Goal: Check status: Check status

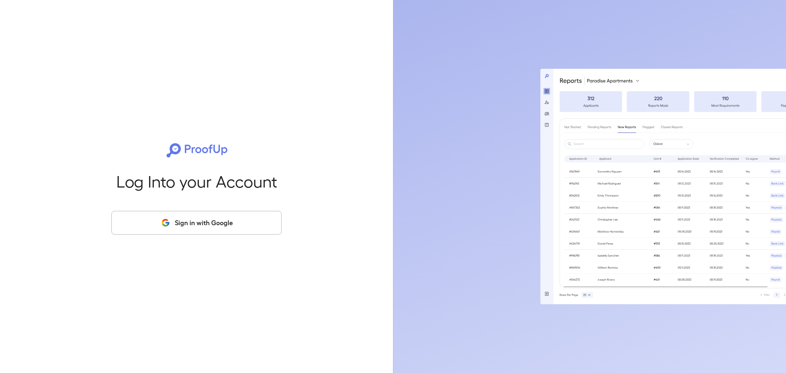
click at [205, 220] on button "Sign in with Google" at bounding box center [196, 223] width 170 height 24
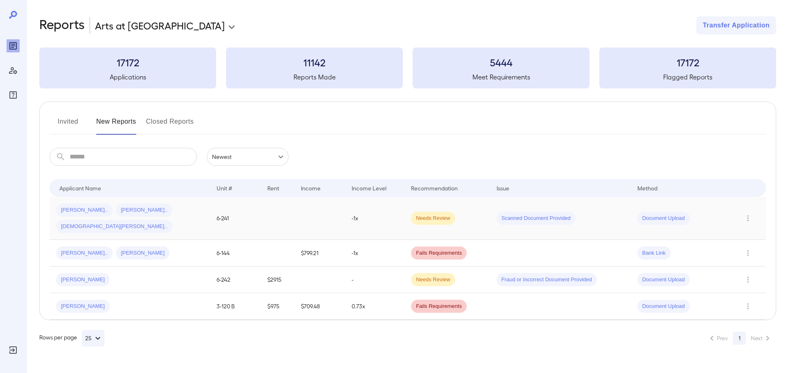
click at [71, 212] on span "Homero o..." at bounding box center [84, 210] width 57 height 8
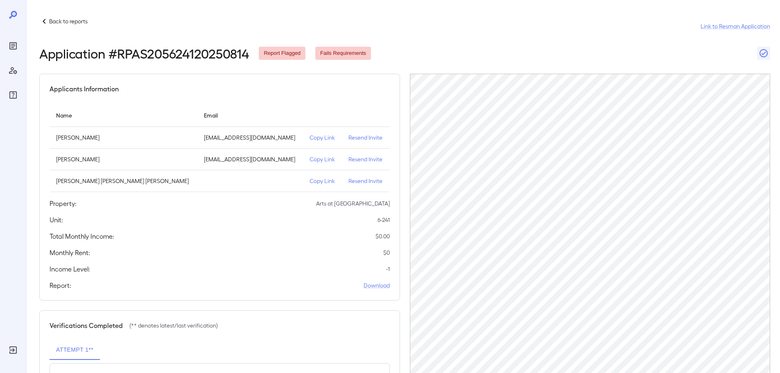
click at [310, 157] on p "Copy Link" at bounding box center [323, 159] width 26 height 8
click at [564, 30] on div "Back to reports Link to Resman Application" at bounding box center [404, 26] width 731 height 20
click at [88, 23] on p "Back to reports" at bounding box center [68, 21] width 39 height 8
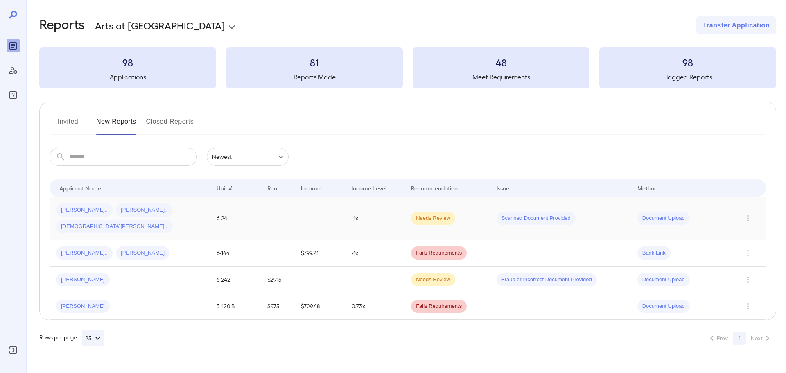
click at [501, 212] on div "Scanned Document Provided" at bounding box center [536, 218] width 79 height 13
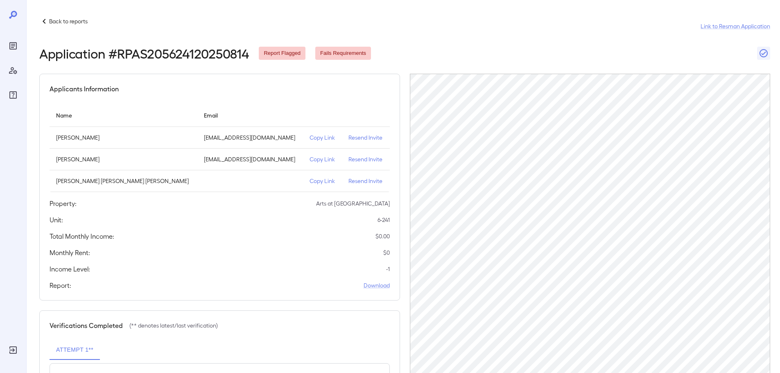
click at [59, 21] on p "Back to reports" at bounding box center [68, 21] width 39 height 8
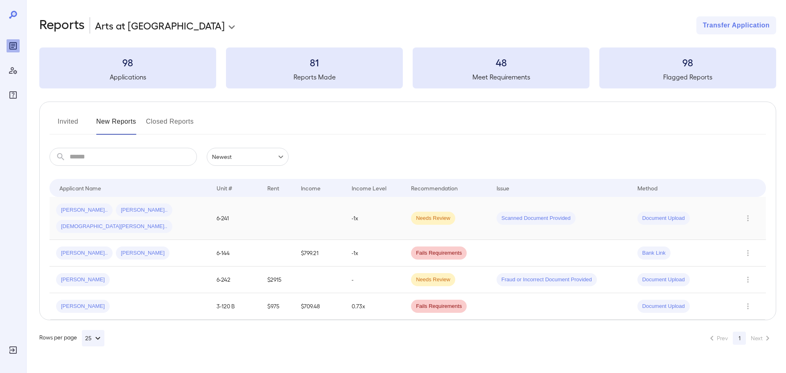
click at [116, 210] on span "Alondra s..." at bounding box center [144, 210] width 57 height 8
